Goal: Transaction & Acquisition: Purchase product/service

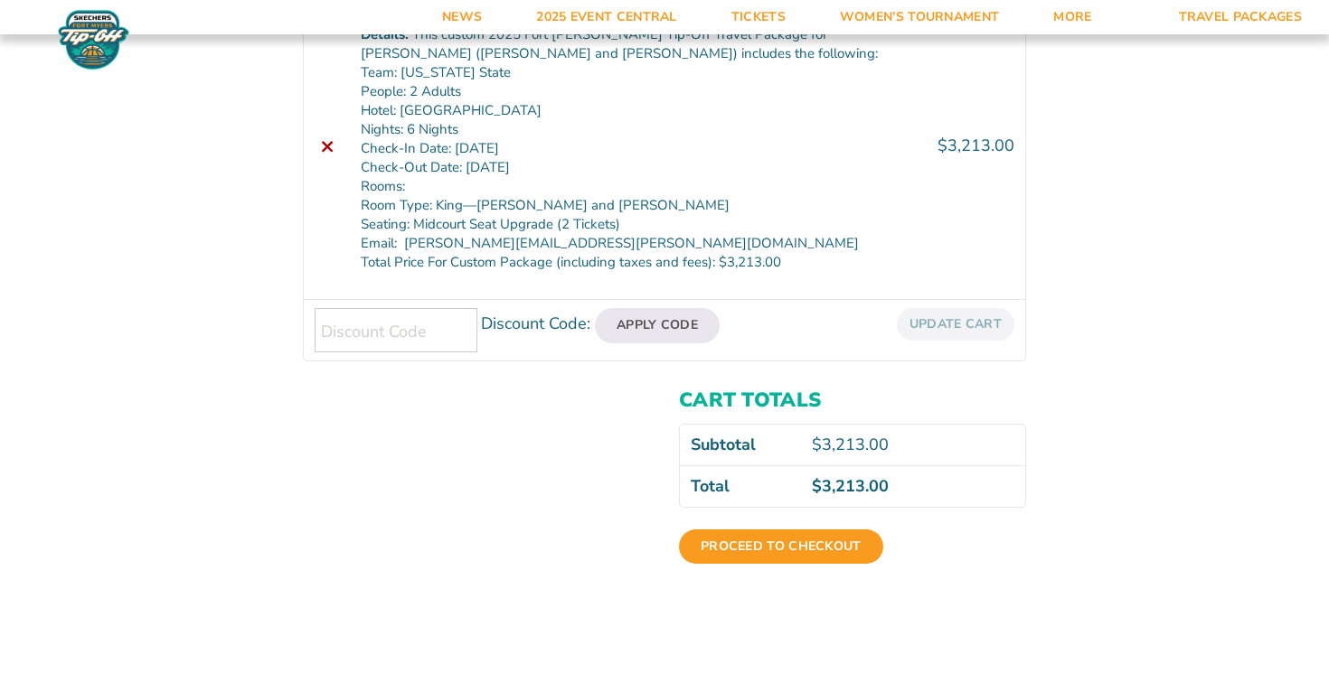
scroll to position [447, 0]
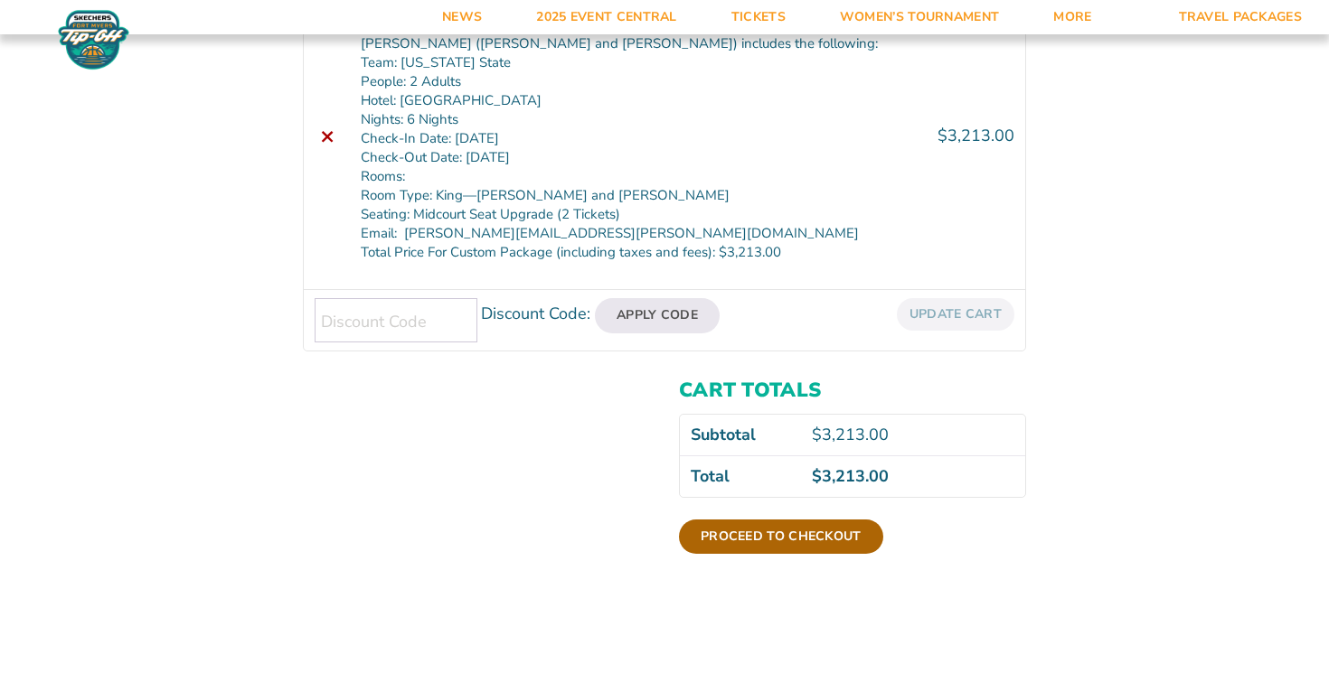
click at [783, 534] on link "Proceed to checkout" at bounding box center [781, 537] width 204 height 34
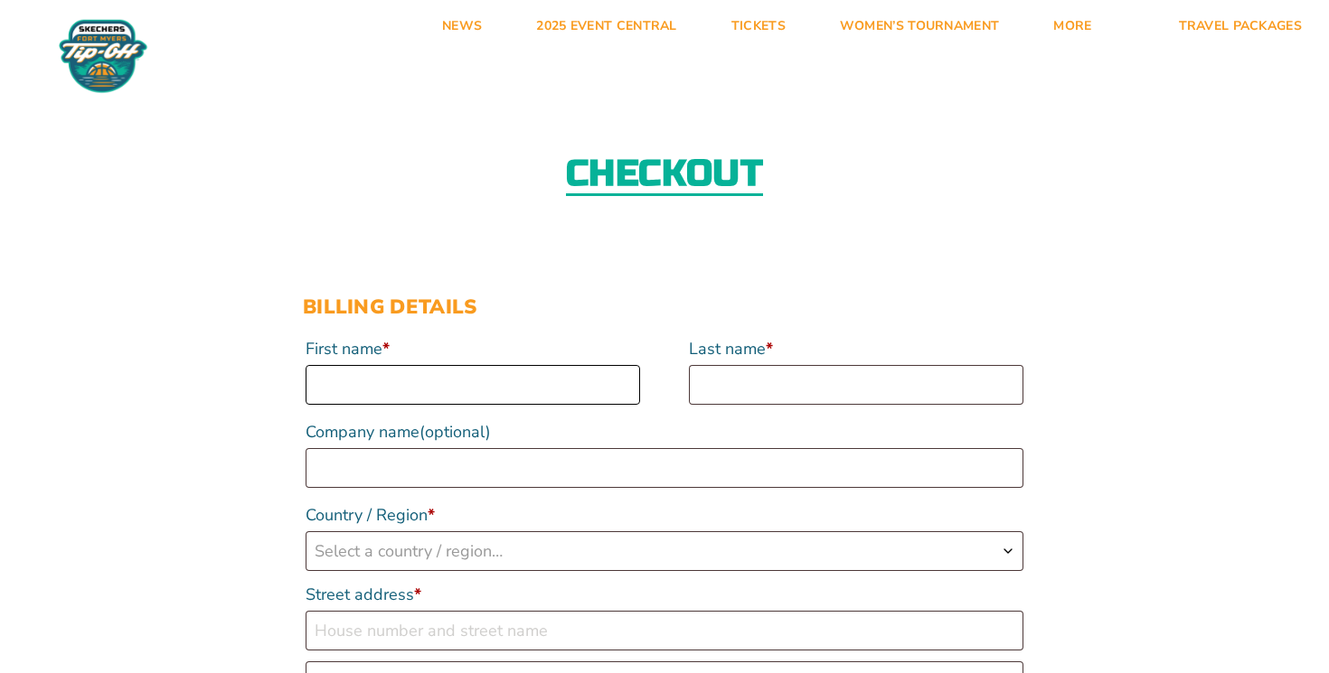
click at [615, 381] on input "First name *" at bounding box center [473, 385] width 334 height 40
type input "Joan"
type input "Secchia"
type input "2833 [PERSON_NAME]"
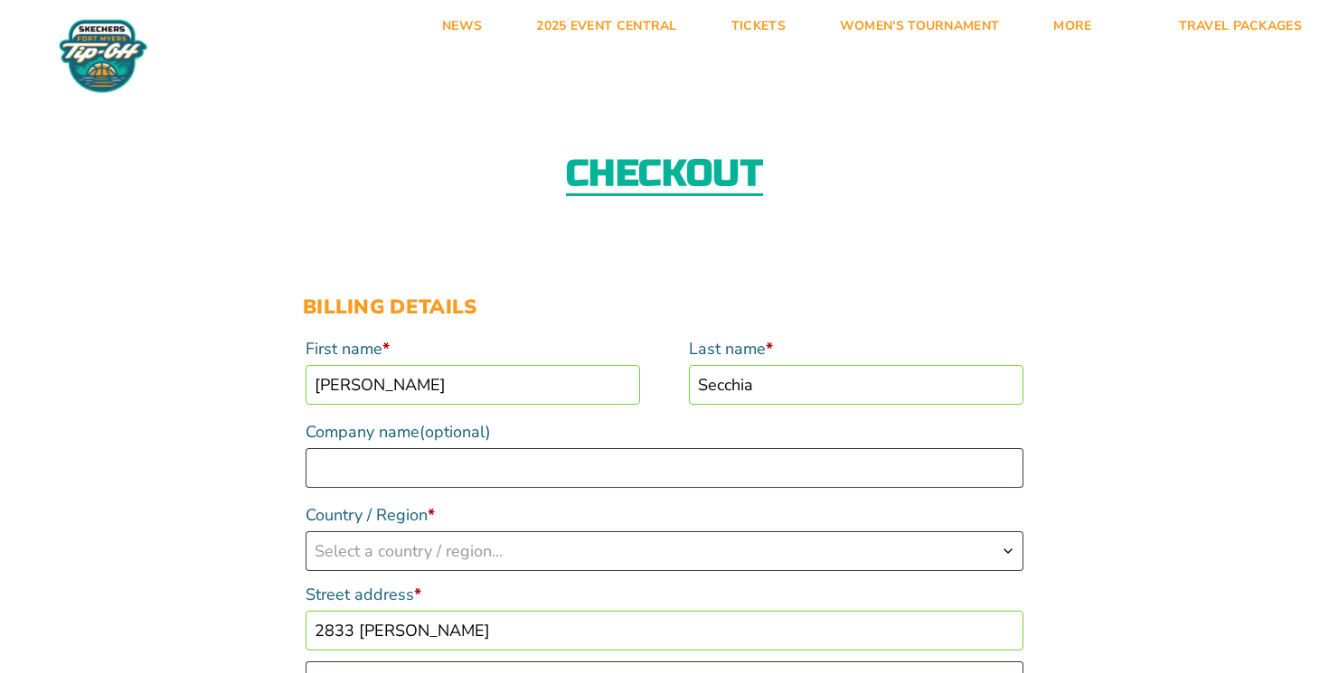
type input "Grand Rapids"
type input "49506"
type input "[PERSON_NAME][EMAIL_ADDRESS][PERSON_NAME][DOMAIN_NAME]"
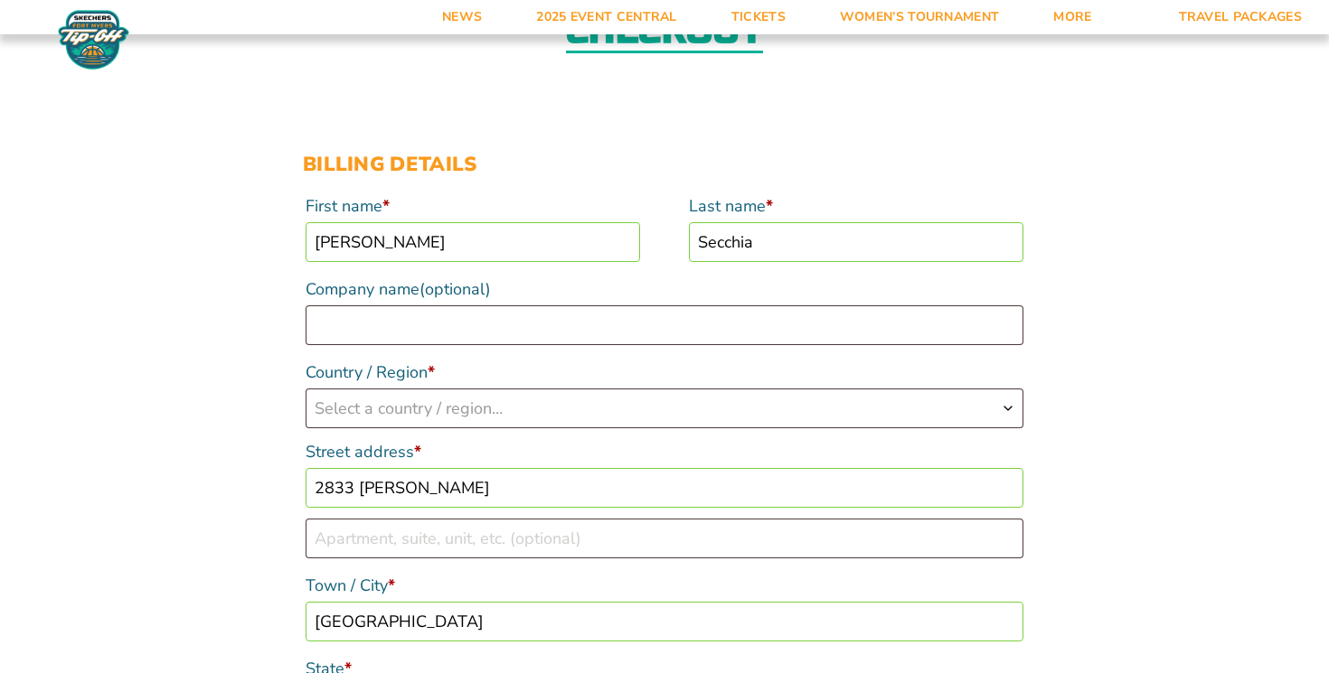
scroll to position [160, 0]
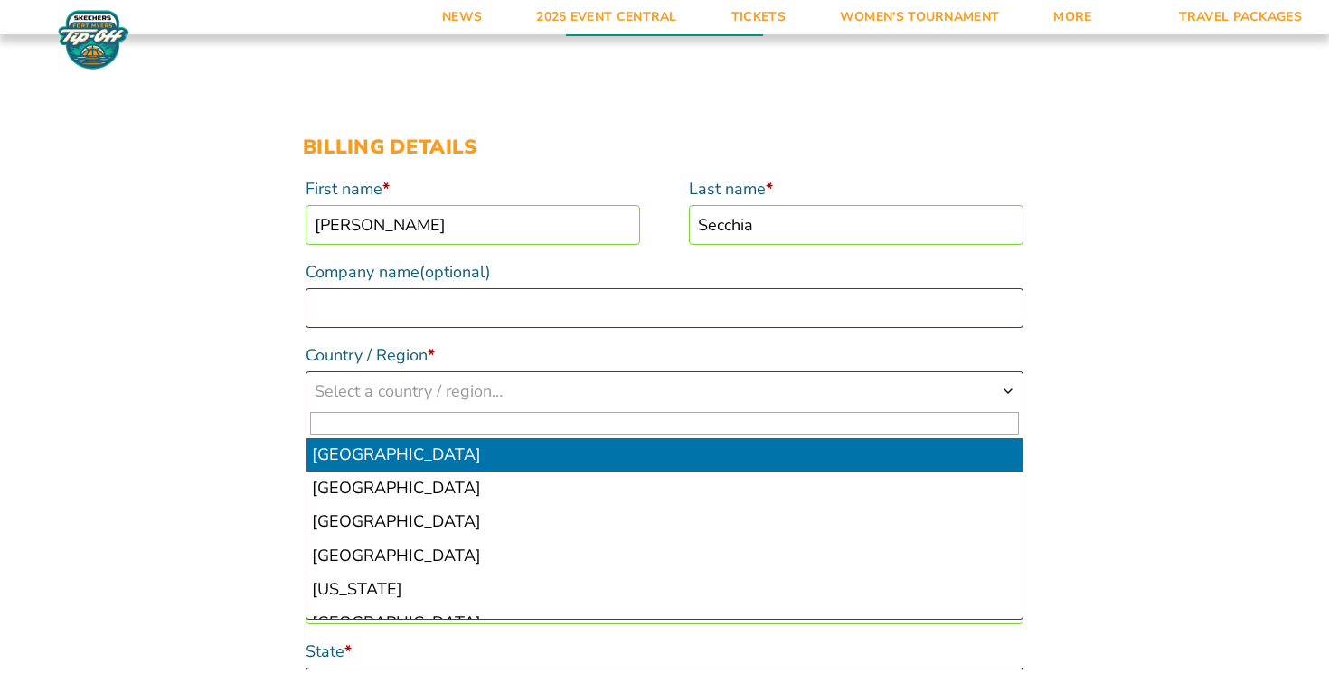
click at [1007, 387] on b "Country / Region" at bounding box center [1008, 391] width 14 height 14
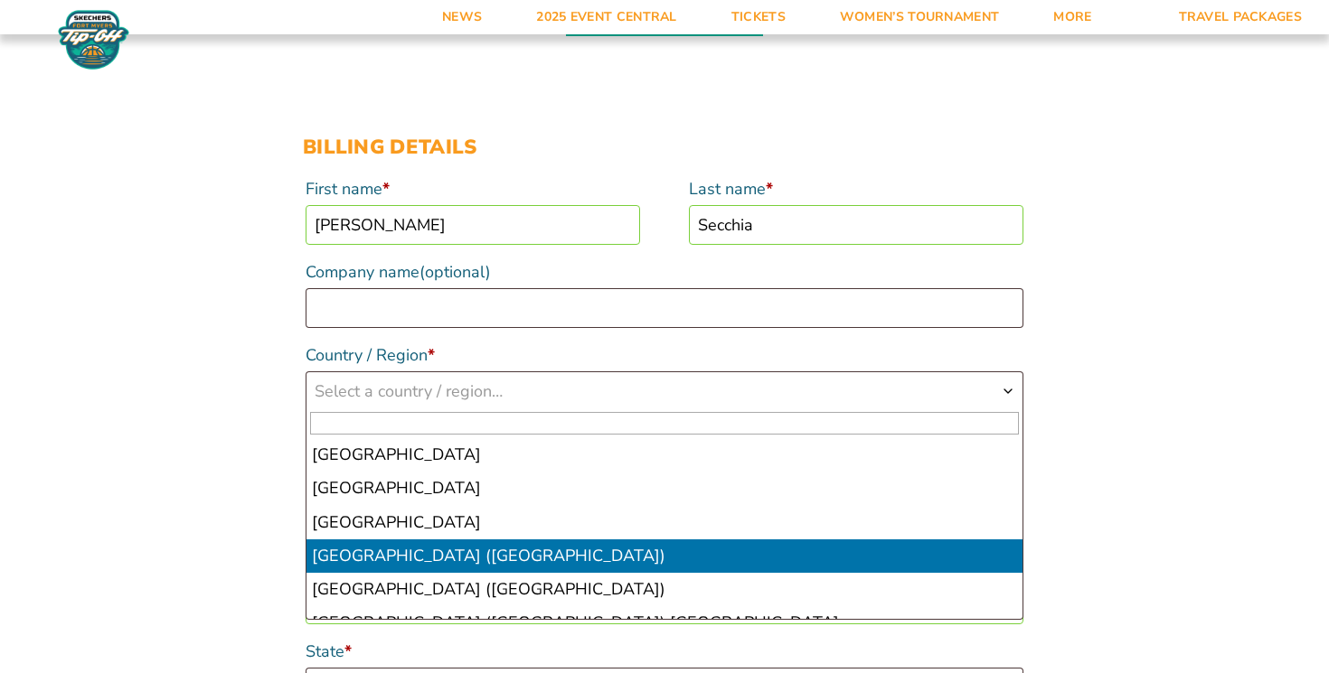
scroll to position [7730, 0]
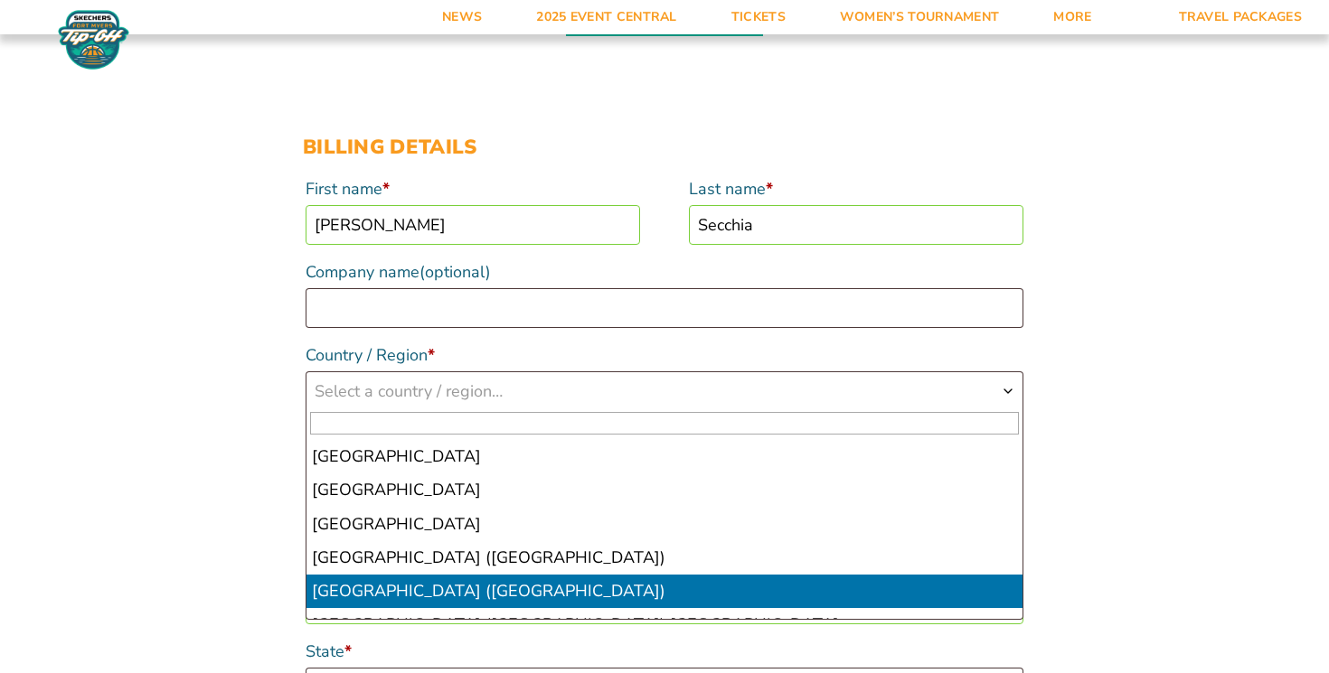
select select "US"
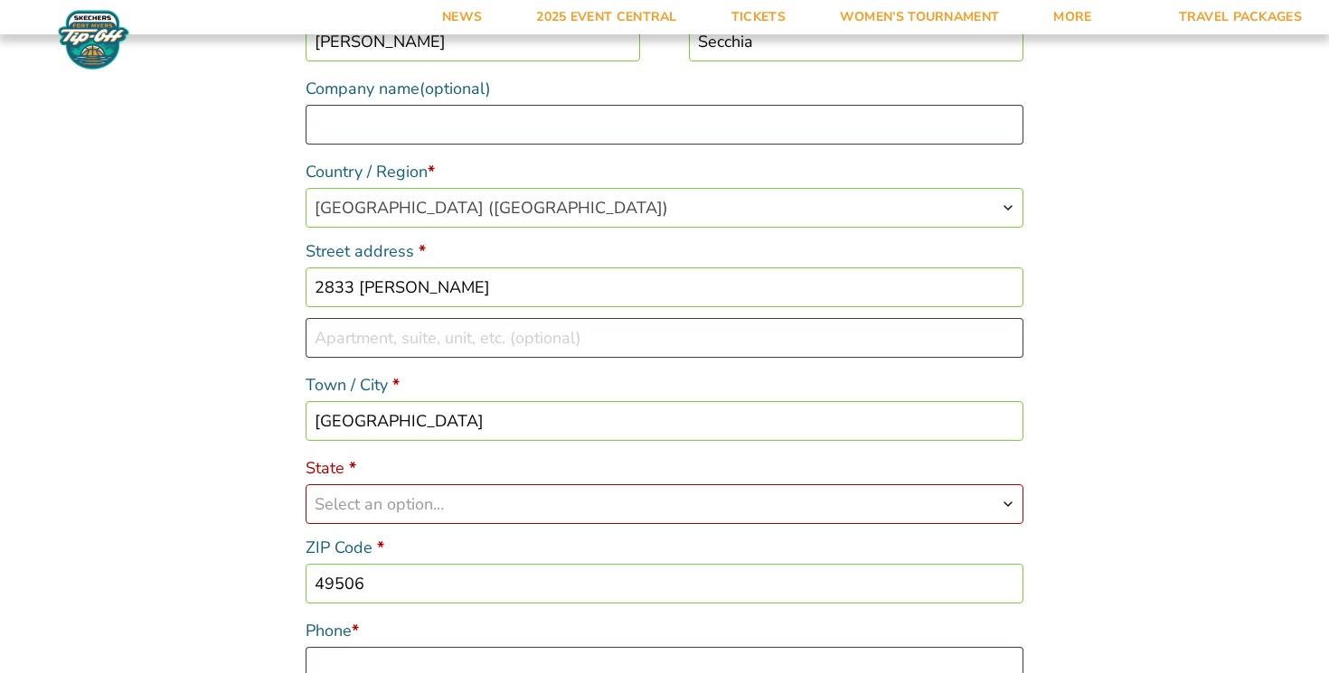
scroll to position [344, 0]
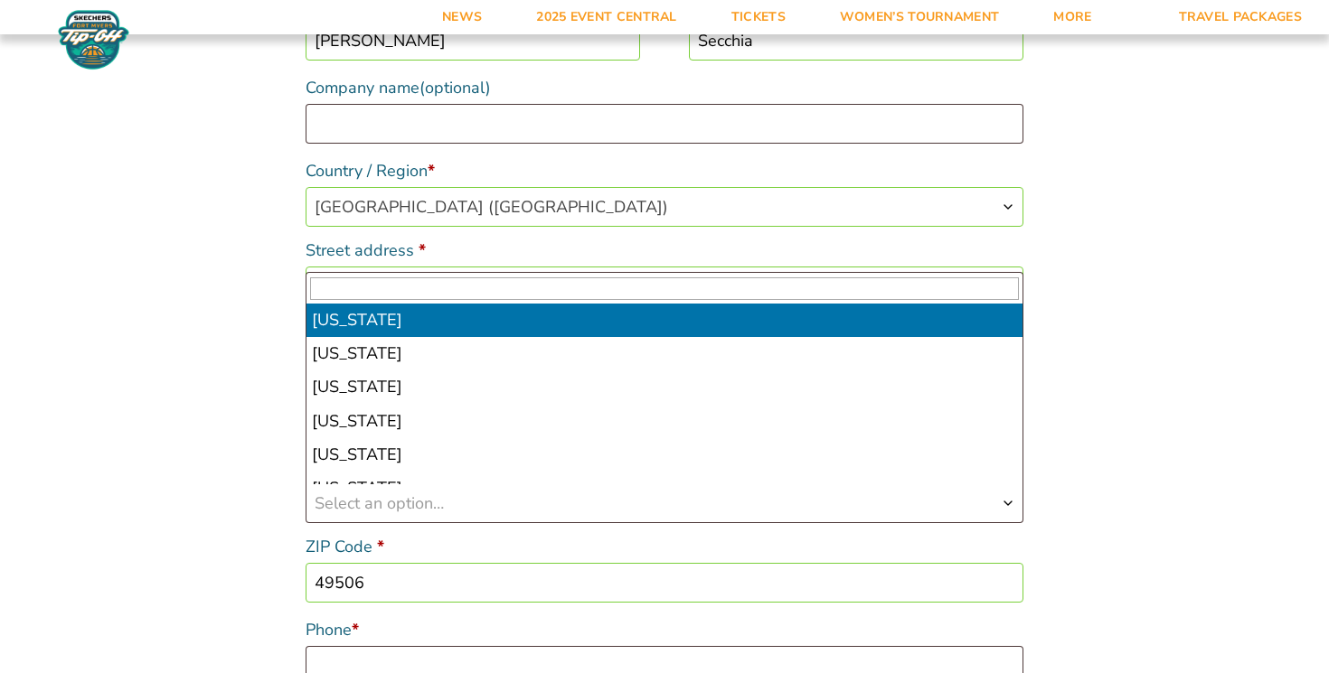
click at [1007, 498] on b "State" at bounding box center [1008, 503] width 14 height 14
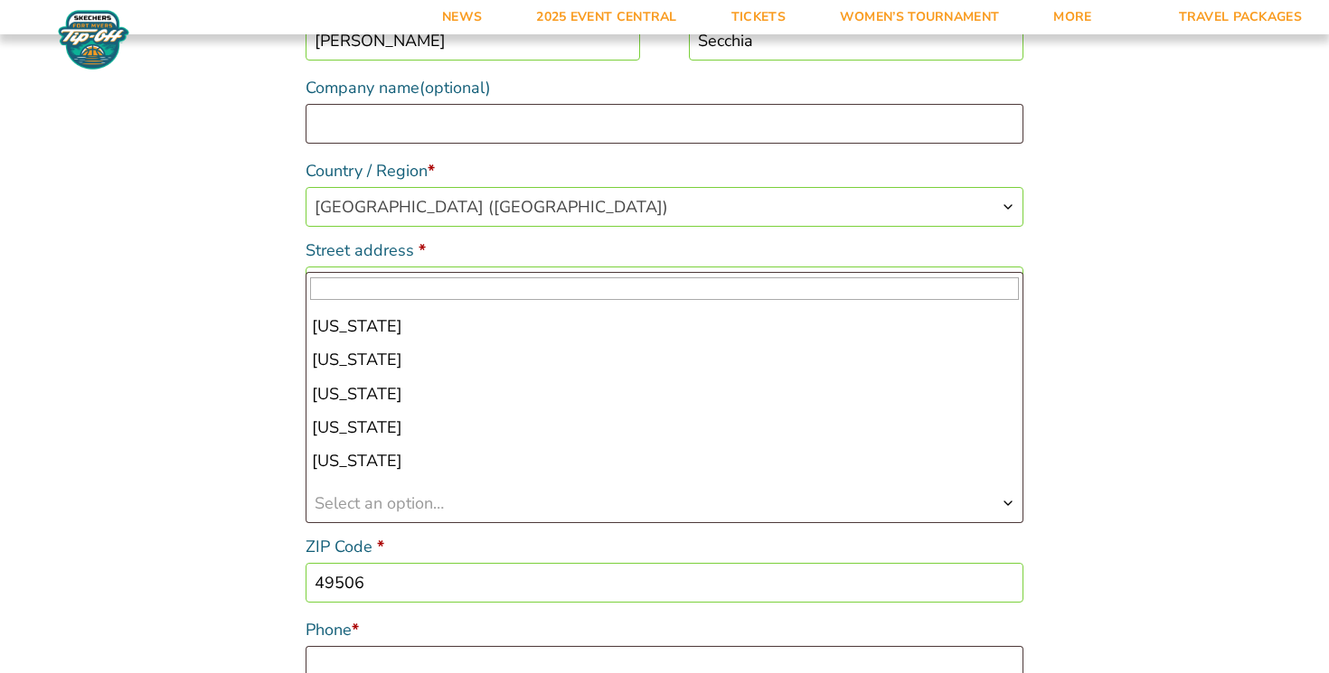
scroll to position [727, 0]
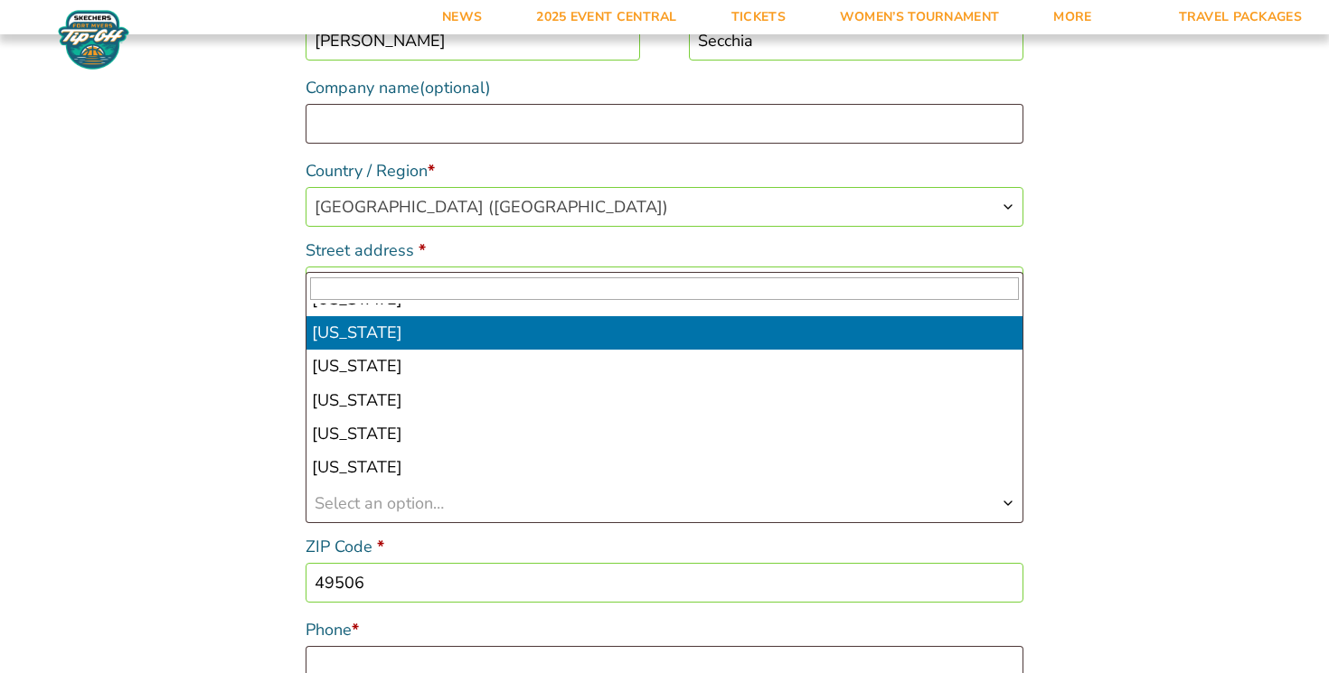
select select "MI"
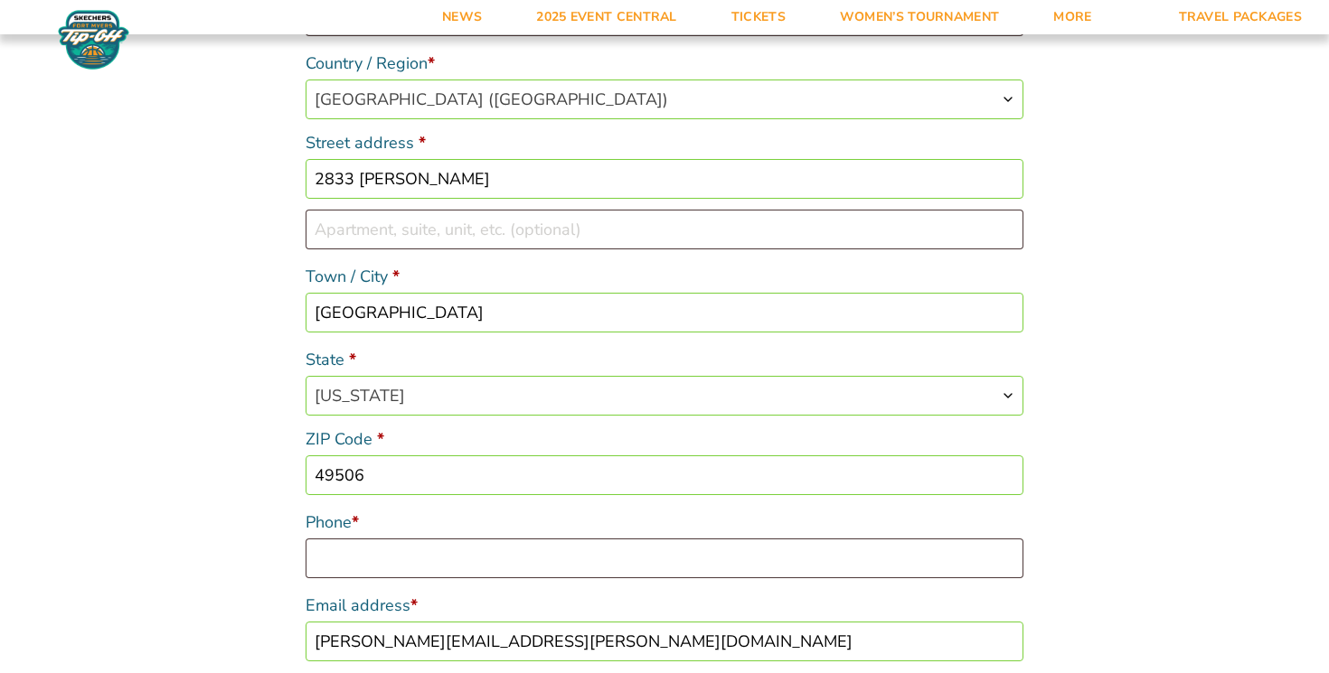
scroll to position [456, 0]
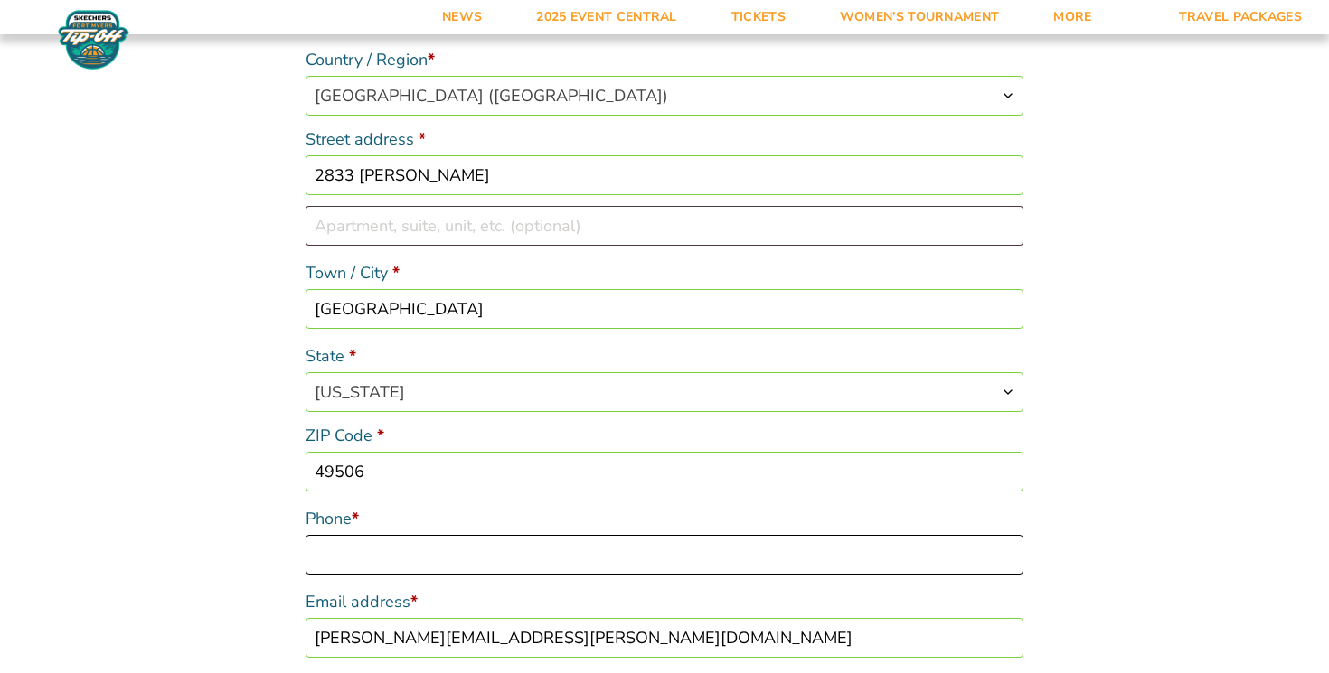
click at [1004, 552] on input "Phone *" at bounding box center [665, 555] width 718 height 40
type input "6162401882"
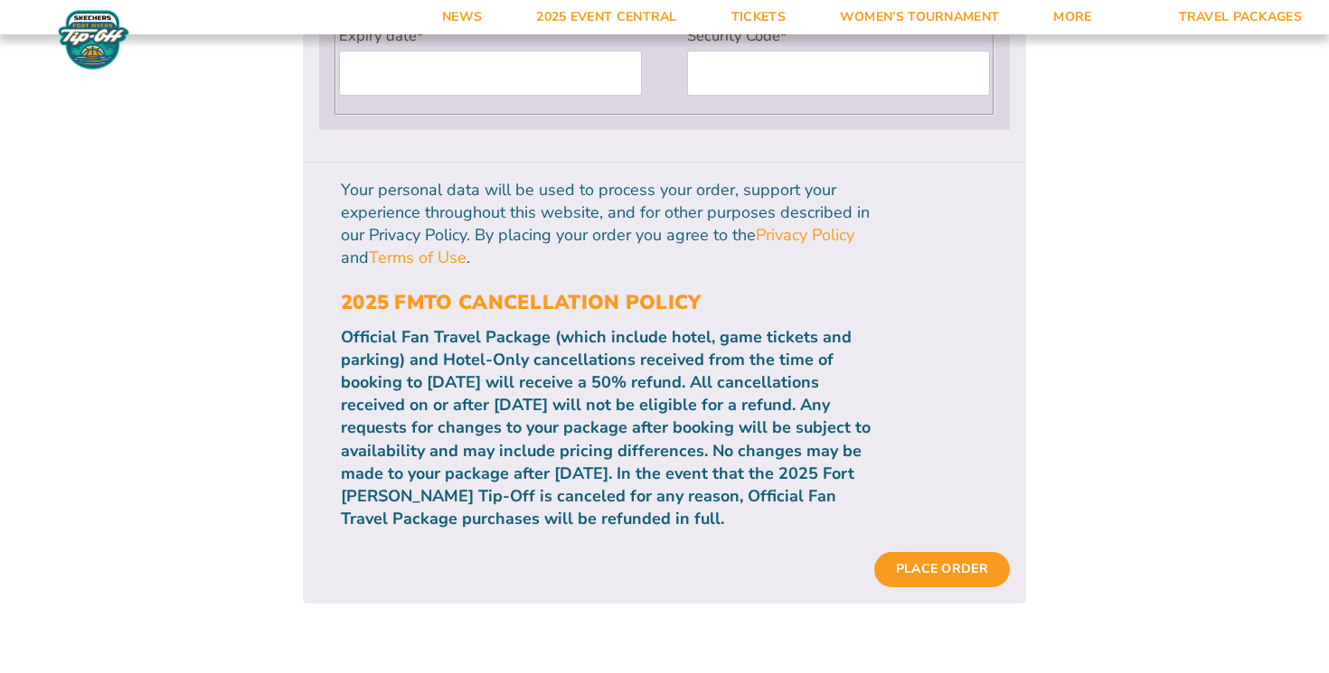
scroll to position [1974, 0]
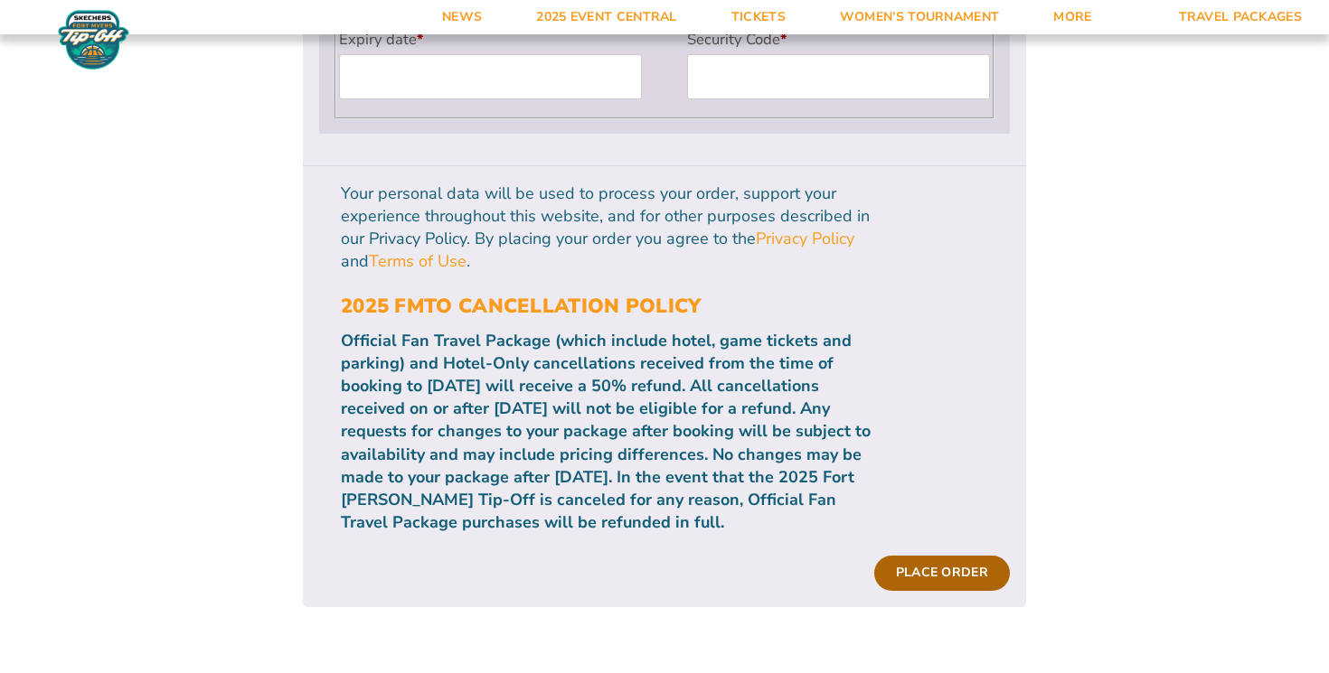
click at [903, 556] on button "Place order" at bounding box center [942, 573] width 136 height 34
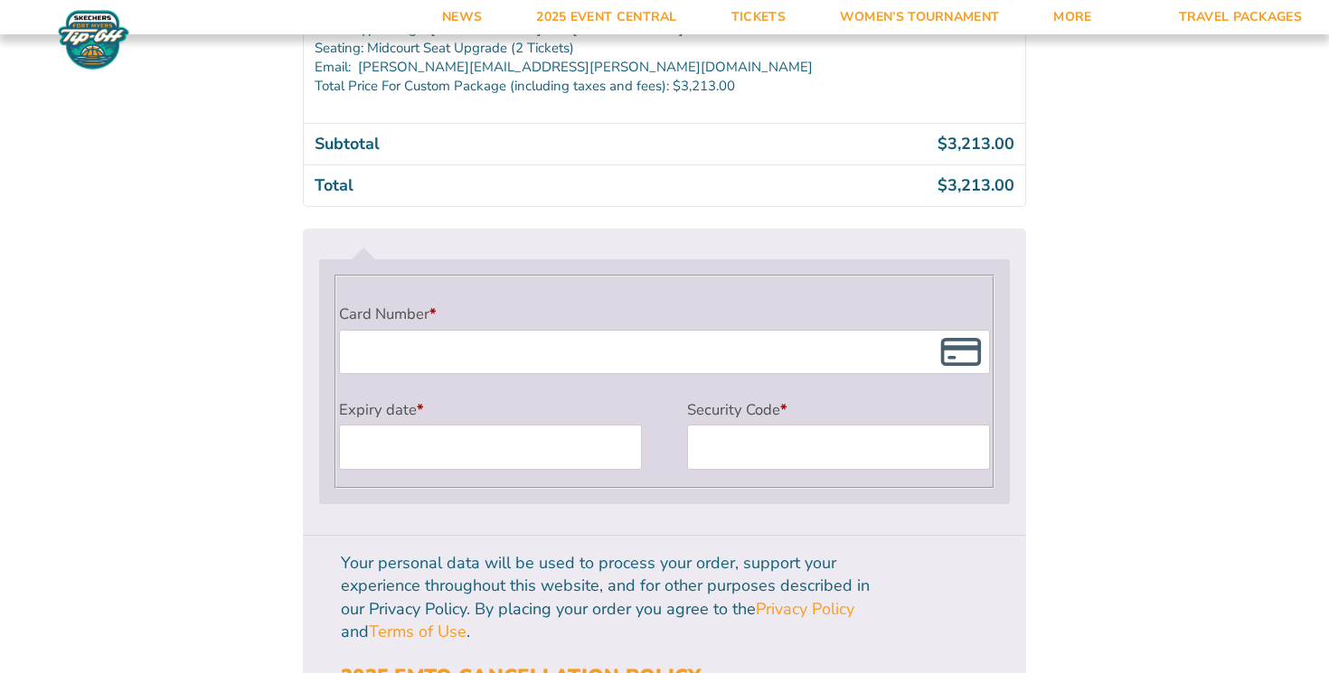
scroll to position [1755, 0]
click at [696, 450] on iframe "Payment Info" at bounding box center [844, 447] width 297 height 38
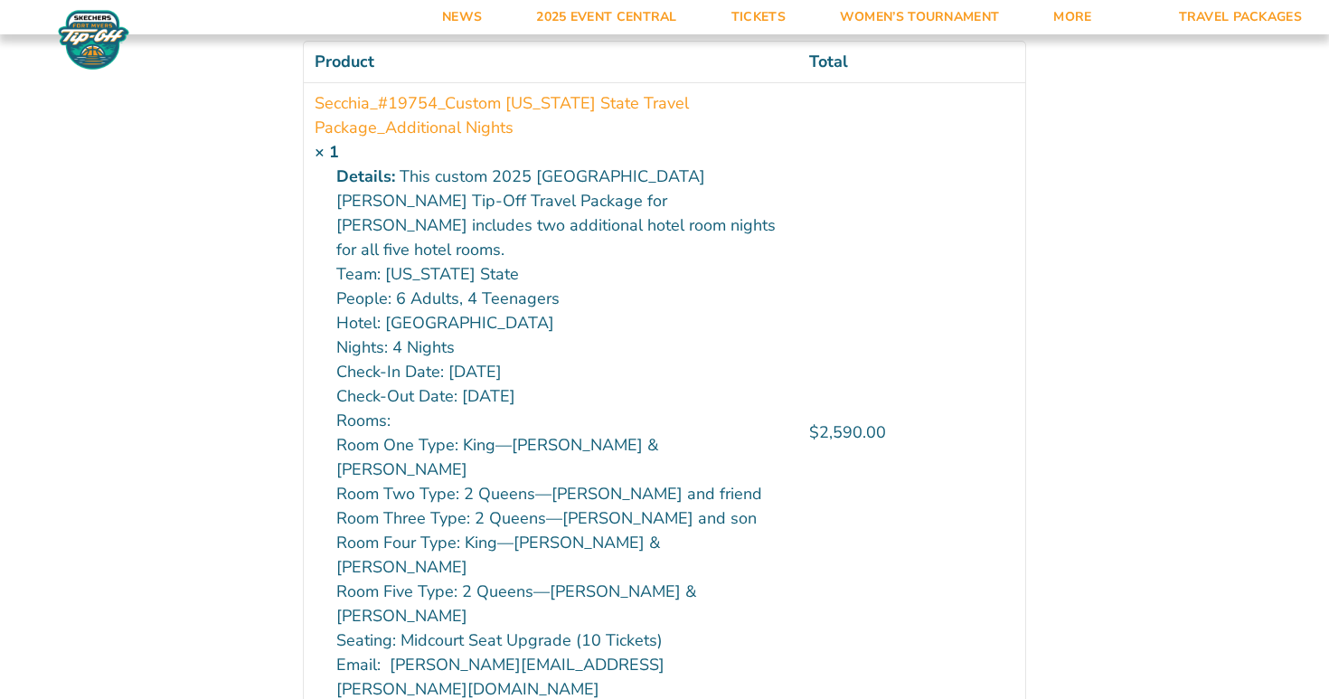
scroll to position [388, 0]
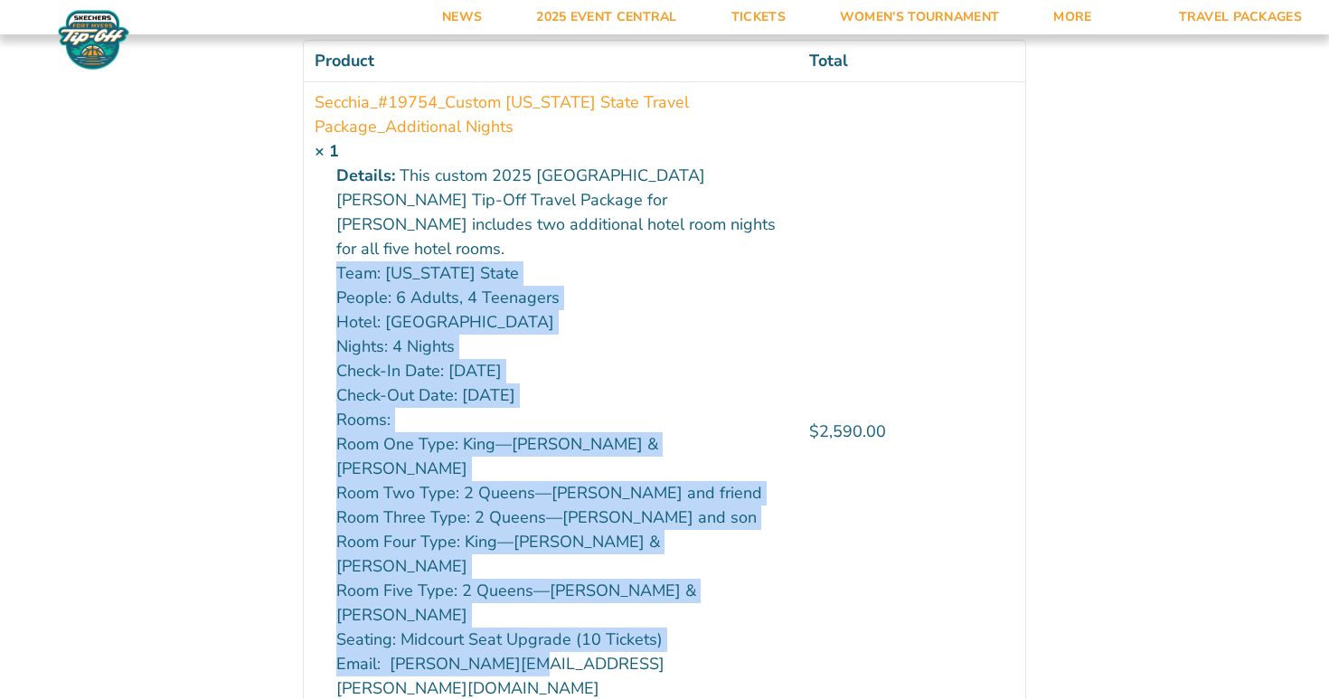
drag, startPoint x: 524, startPoint y: 571, endPoint x: 305, endPoint y: 243, distance: 394.9
click at [305, 243] on td "Secchia_#19754_Custom Michigan State Travel Package_Additional Nights × 1 Detai…" at bounding box center [551, 431] width 494 height 701
copy li "Team: Michigan State People: 6 Adults, 4 Teenagers Hotel: Marriott Sanibel Harb…"
